Goal: Information Seeking & Learning: Learn about a topic

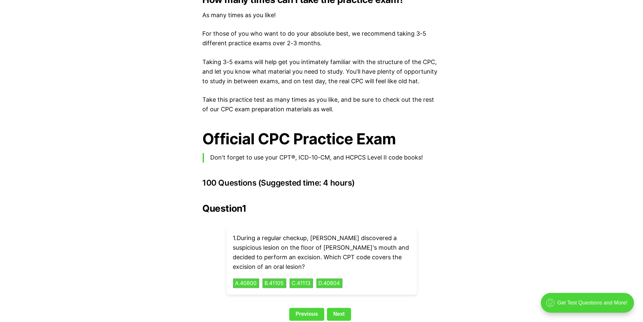
scroll to position [1389, 0]
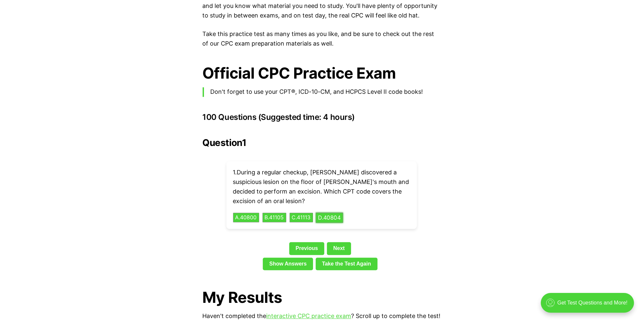
click at [332, 213] on button "D . 40804" at bounding box center [329, 218] width 27 height 10
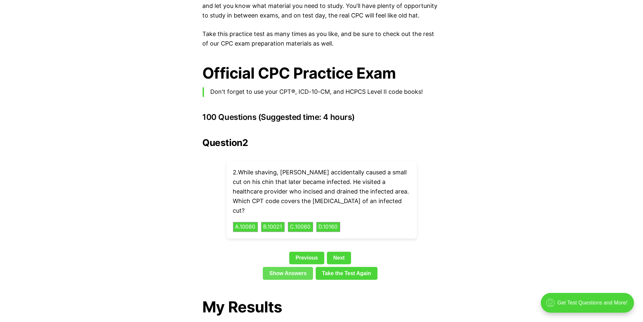
click at [271, 267] on link "Show Answers" at bounding box center [288, 273] width 50 height 13
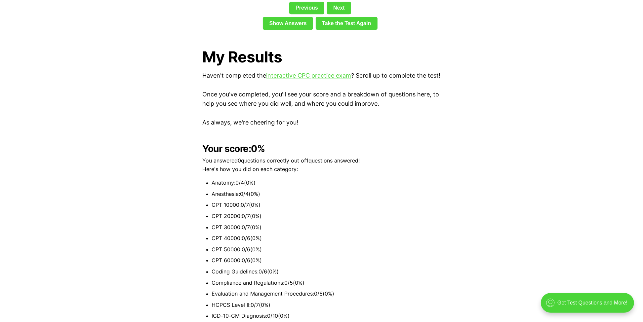
scroll to position [1805, 0]
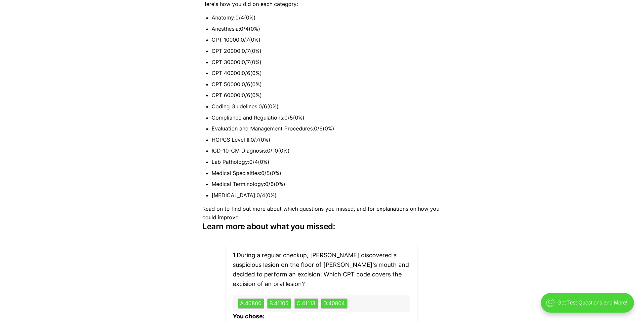
scroll to position [1389, 0]
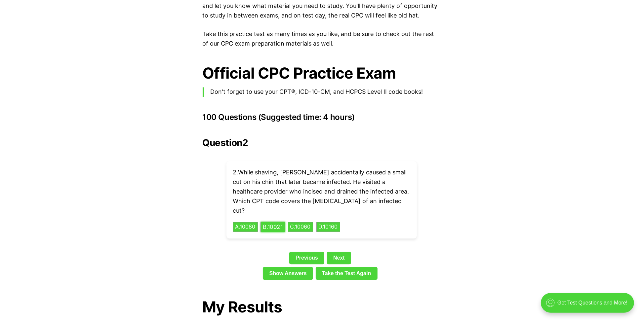
click at [274, 222] on button "B . 10021" at bounding box center [273, 227] width 25 height 10
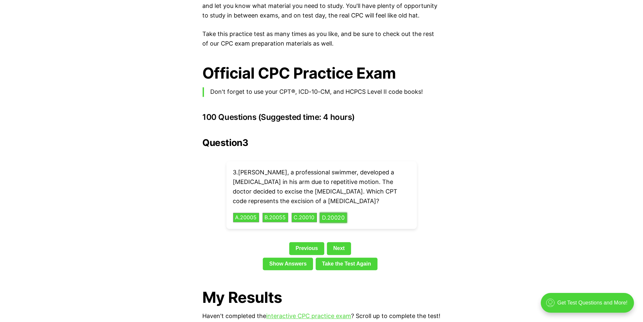
click at [330, 213] on button "D . 20020" at bounding box center [333, 218] width 27 height 10
click at [339, 225] on div "Question 3 3 . [PERSON_NAME], a professional swimmer, developed a [MEDICAL_DATA…" at bounding box center [322, 206] width 238 height 136
click at [315, 213] on button "C . 83035" at bounding box center [305, 218] width 28 height 10
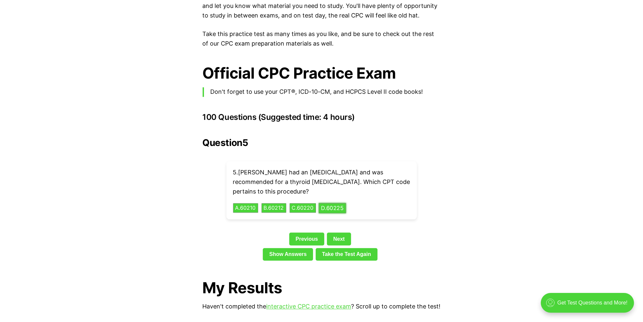
click at [330, 203] on button "D . 60225" at bounding box center [332, 208] width 27 height 10
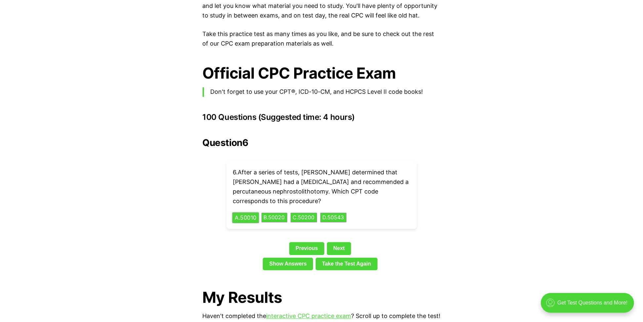
click at [242, 213] on button "A . 50010" at bounding box center [246, 218] width 26 height 10
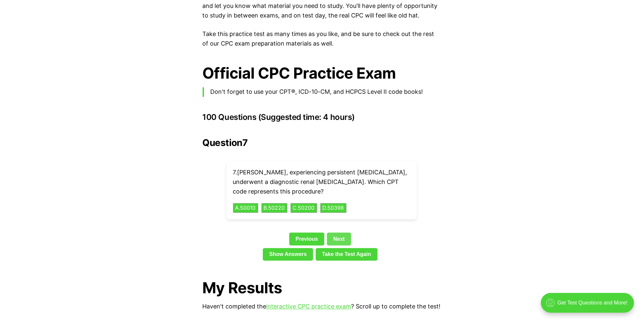
click at [348, 233] on link "Next" at bounding box center [339, 239] width 24 height 13
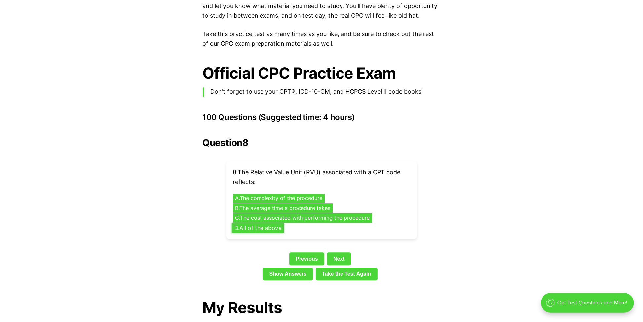
click at [236, 223] on button "D . All of the above" at bounding box center [258, 228] width 52 height 10
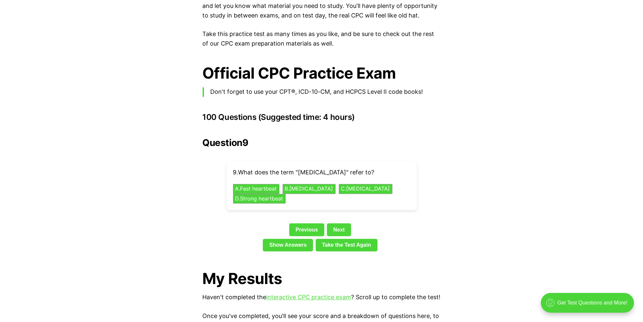
click at [314, 168] on p "9 . What does the term "[MEDICAL_DATA]" refer to?" at bounding box center [321, 173] width 177 height 10
copy p "[MEDICAL_DATA]"
click at [310, 184] on button "B . [MEDICAL_DATA]" at bounding box center [309, 189] width 56 height 10
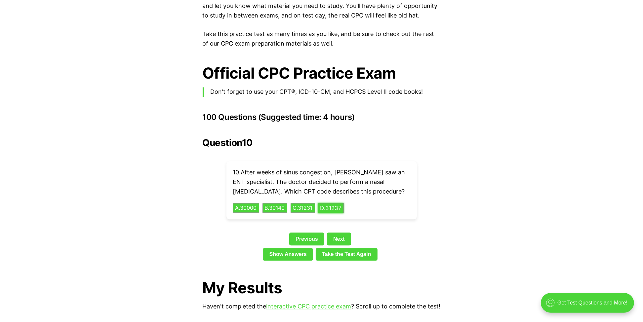
click at [338, 203] on button "D . 31237" at bounding box center [331, 208] width 26 height 10
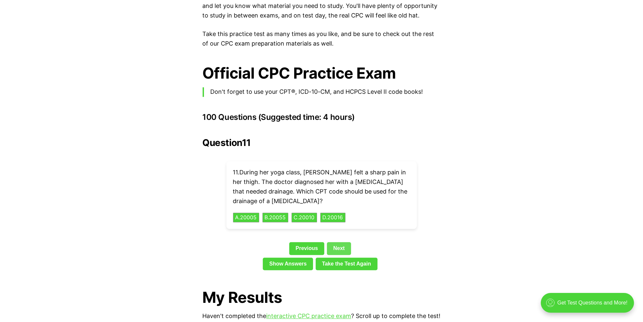
click at [340, 242] on link "Next" at bounding box center [339, 248] width 24 height 13
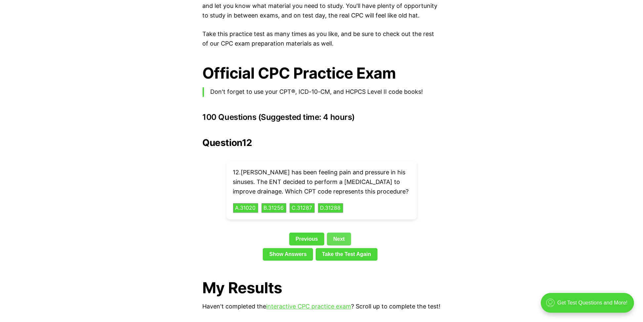
click at [334, 233] on link "Next" at bounding box center [339, 239] width 24 height 13
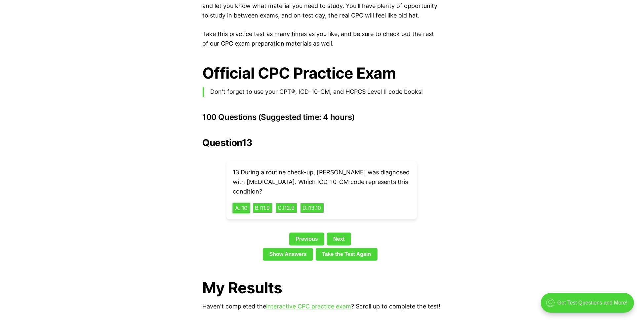
click at [242, 203] on button "A . I10" at bounding box center [242, 208] width 18 height 10
click at [288, 172] on p "14 . After tests indicated abnormal [MEDICAL_DATA] function, [PERSON_NAME] unde…" at bounding box center [321, 182] width 177 height 28
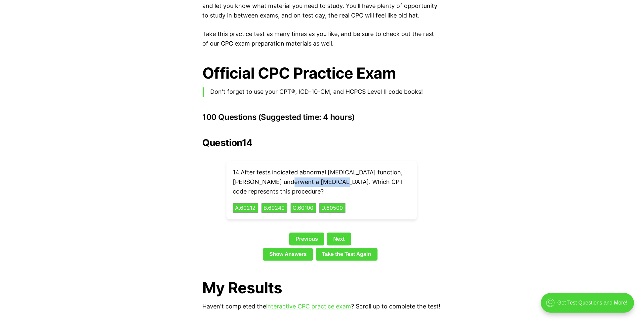
click at [288, 172] on p "14 . After tests indicated abnormal [MEDICAL_DATA] function, [PERSON_NAME] unde…" at bounding box center [321, 182] width 177 height 28
click at [397, 233] on div "Previous Next" at bounding box center [322, 240] width 238 height 15
click at [341, 233] on link "Next" at bounding box center [339, 239] width 24 height 13
click at [253, 203] on button "A . K0001" at bounding box center [246, 208] width 26 height 10
click at [336, 233] on link "Next" at bounding box center [339, 239] width 24 height 13
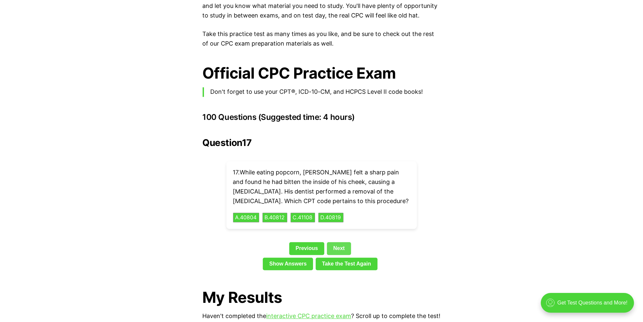
click at [344, 242] on link "Next" at bounding box center [339, 248] width 24 height 13
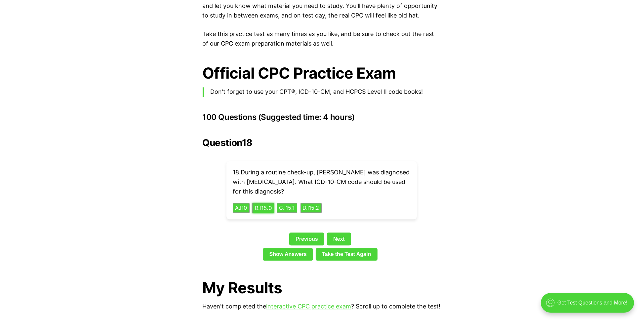
click at [270, 203] on button "B . I15.0" at bounding box center [263, 208] width 22 height 10
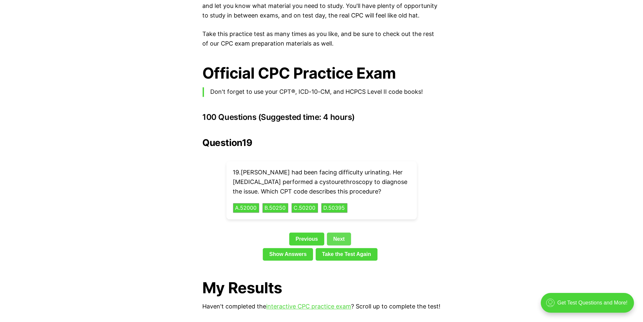
click at [346, 233] on link "Next" at bounding box center [339, 239] width 24 height 13
click at [336, 234] on link "Next" at bounding box center [339, 239] width 24 height 13
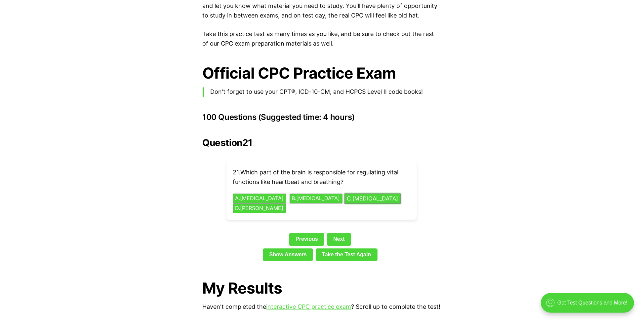
click at [349, 193] on button "C . [MEDICAL_DATA]" at bounding box center [372, 198] width 56 height 10
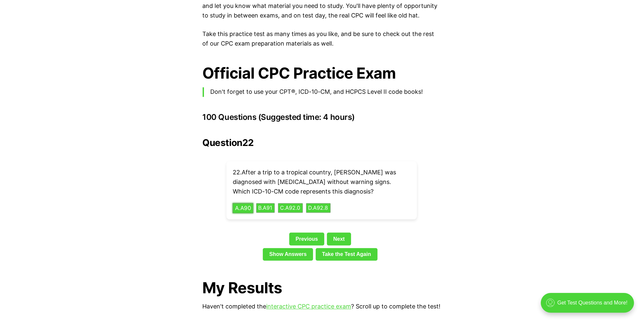
click at [250, 203] on button "A . A90" at bounding box center [243, 208] width 21 height 10
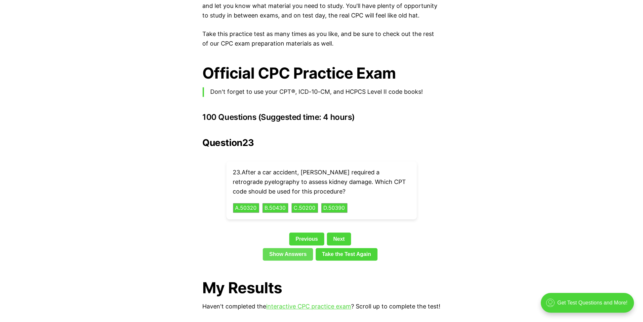
click at [294, 248] on link "Show Answers" at bounding box center [288, 254] width 50 height 13
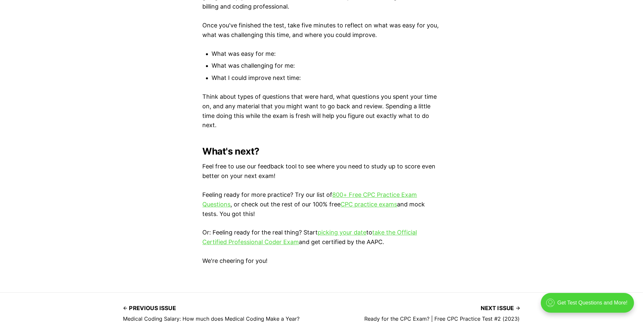
scroll to position [4045, 0]
